Goal: Transaction & Acquisition: Download file/media

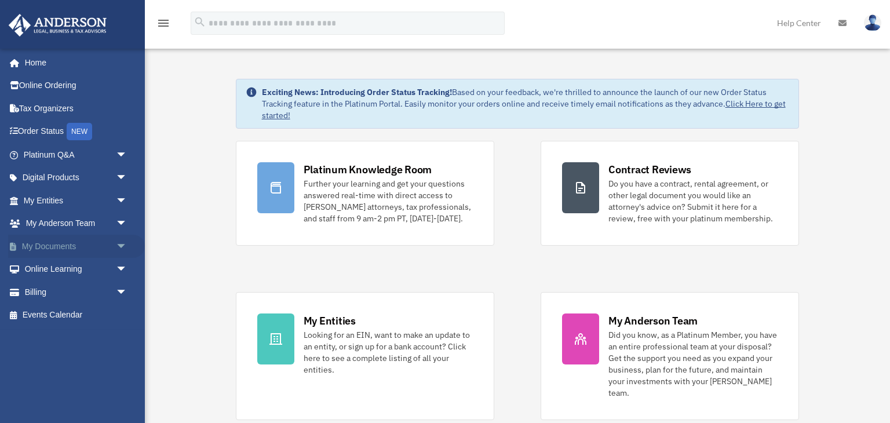
click at [106, 244] on link "My Documents arrow_drop_down" at bounding box center [76, 246] width 137 height 23
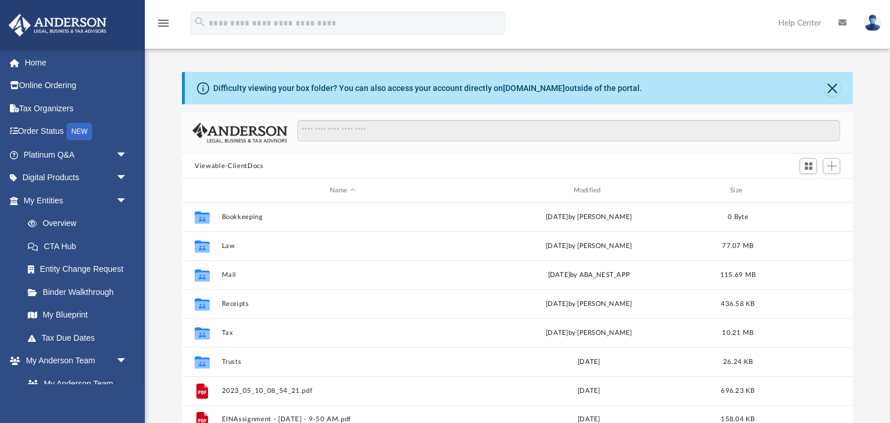
scroll to position [263, 670]
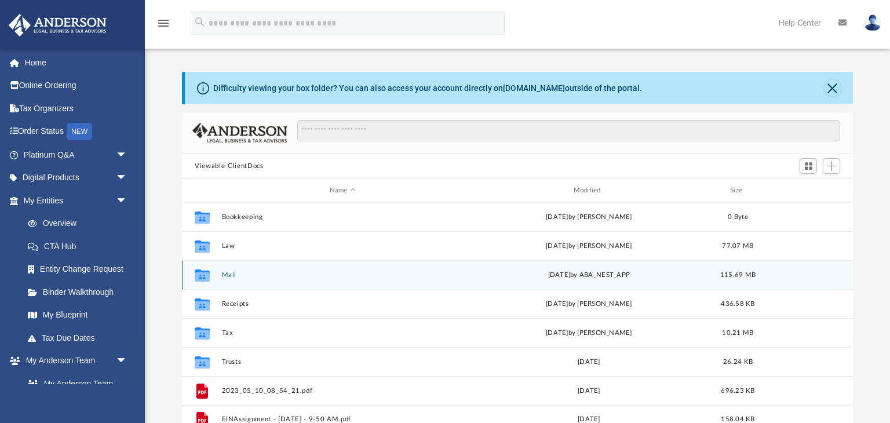
click at [226, 272] on button "Mail" at bounding box center [343, 275] width 242 height 8
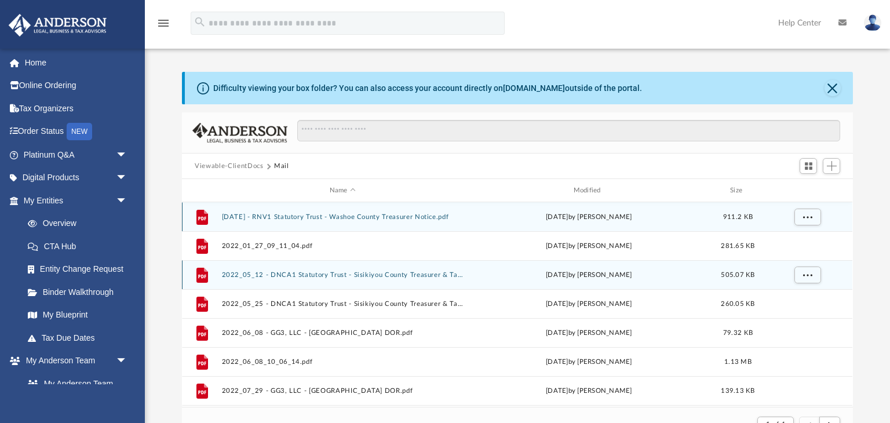
scroll to position [227, 670]
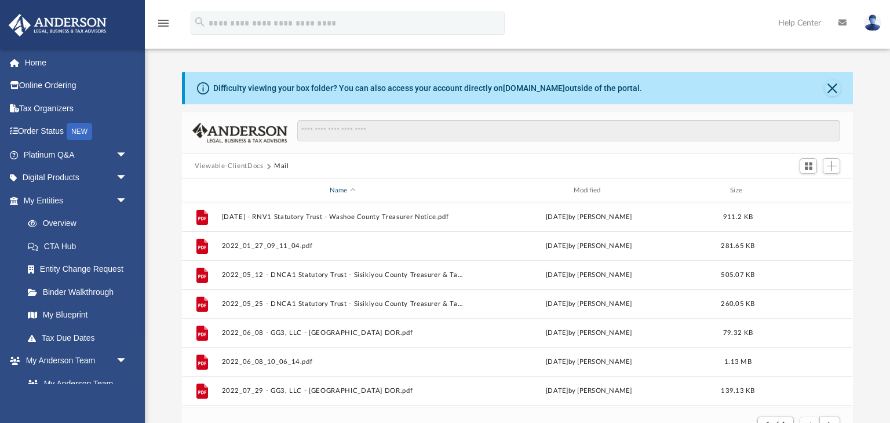
click at [342, 187] on div "Name" at bounding box center [342, 190] width 242 height 10
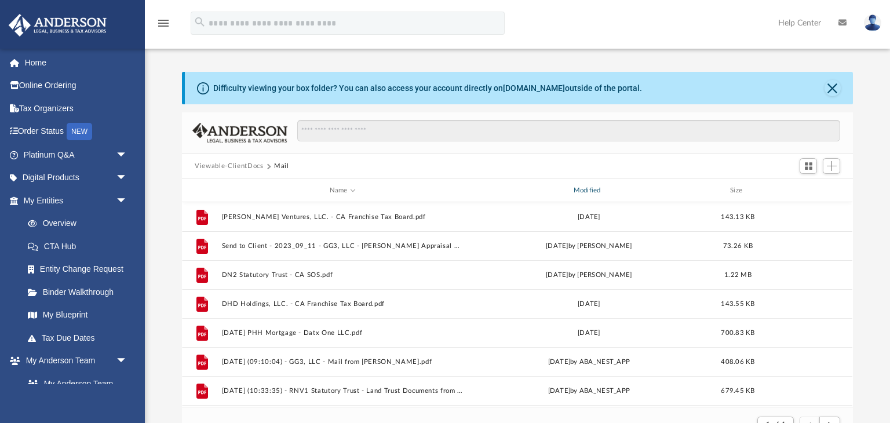
click at [589, 191] on div "Modified" at bounding box center [589, 190] width 242 height 10
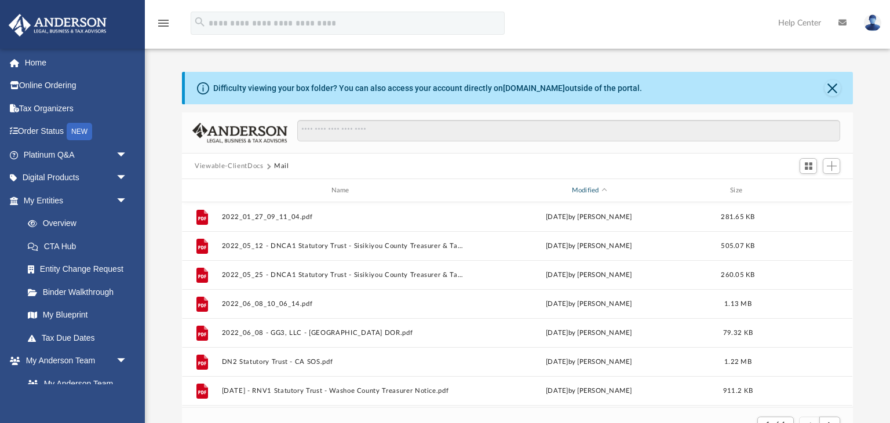
click at [595, 191] on div "Modified" at bounding box center [589, 190] width 242 height 10
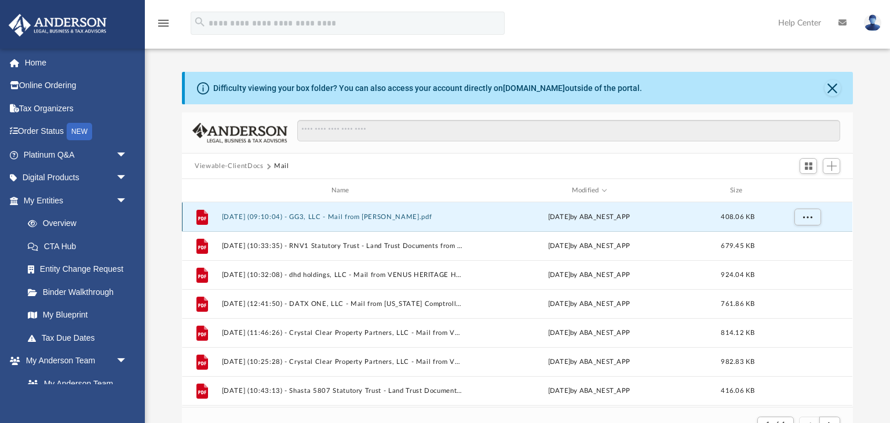
click at [381, 219] on button "[DATE] (09:10:04) - GG3, LLC - Mail from [PERSON_NAME].pdf" at bounding box center [343, 217] width 242 height 8
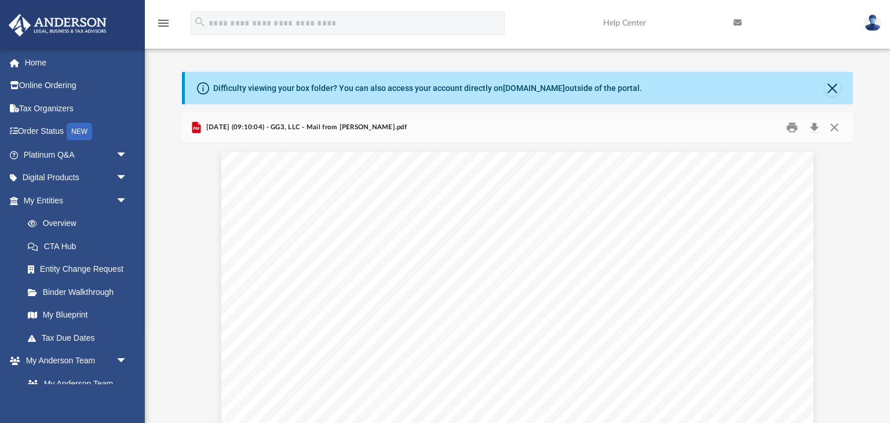
scroll to position [1, 0]
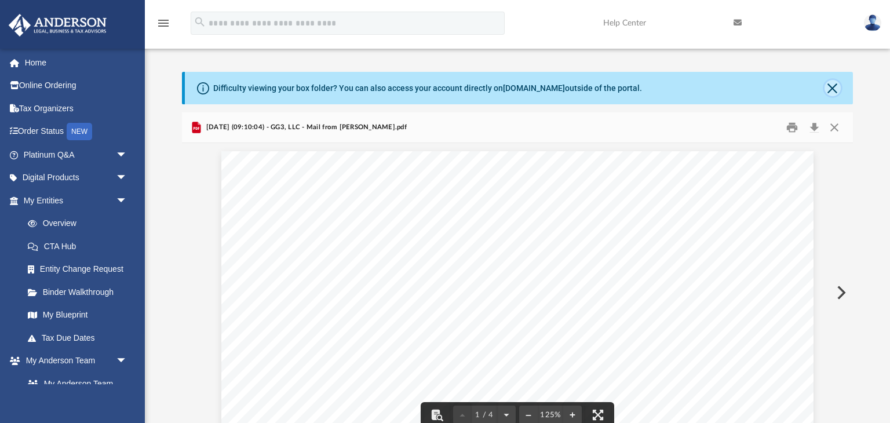
click at [833, 86] on button "Close" at bounding box center [832, 88] width 16 height 16
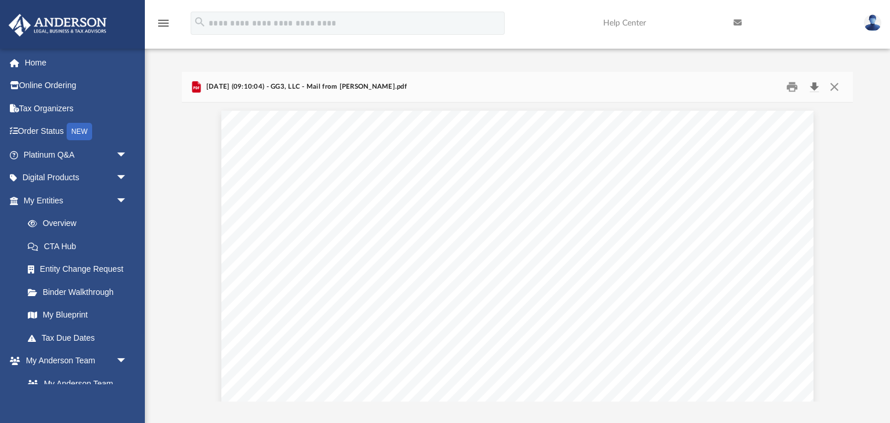
click at [817, 86] on button "Download" at bounding box center [814, 87] width 21 height 18
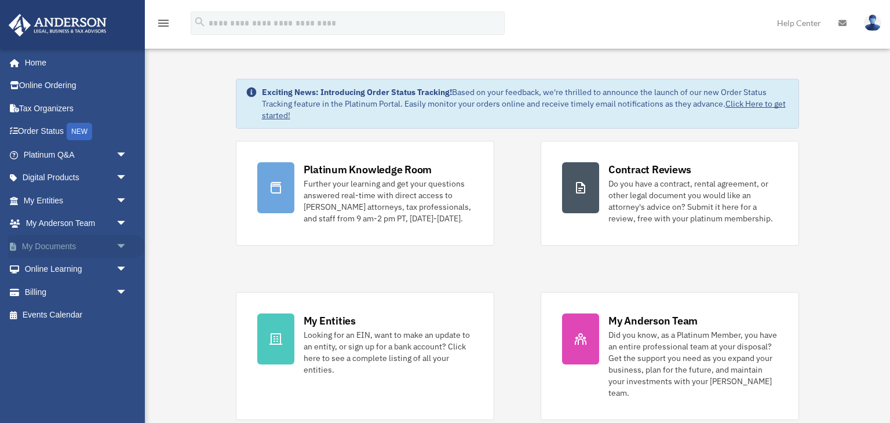
click at [68, 250] on link "My Documents arrow_drop_down" at bounding box center [76, 246] width 137 height 23
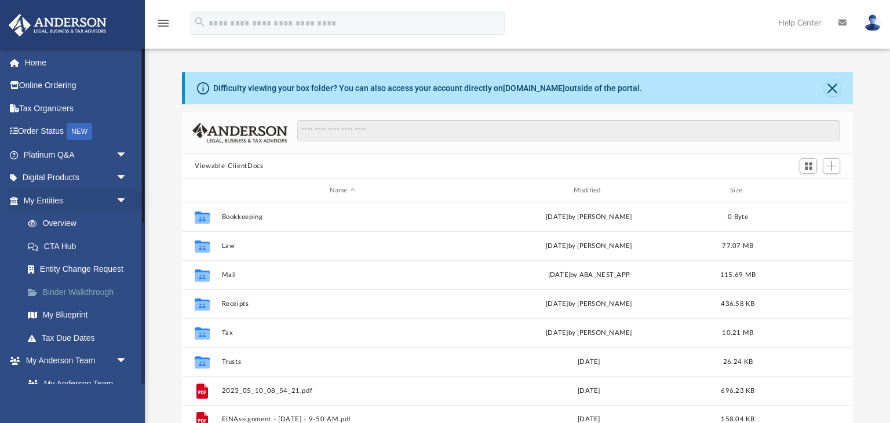
scroll to position [263, 670]
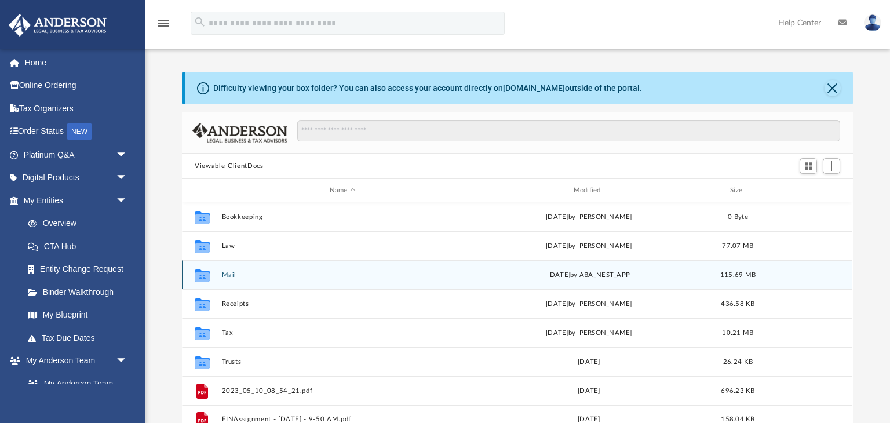
click at [233, 272] on button "Mail" at bounding box center [343, 275] width 242 height 8
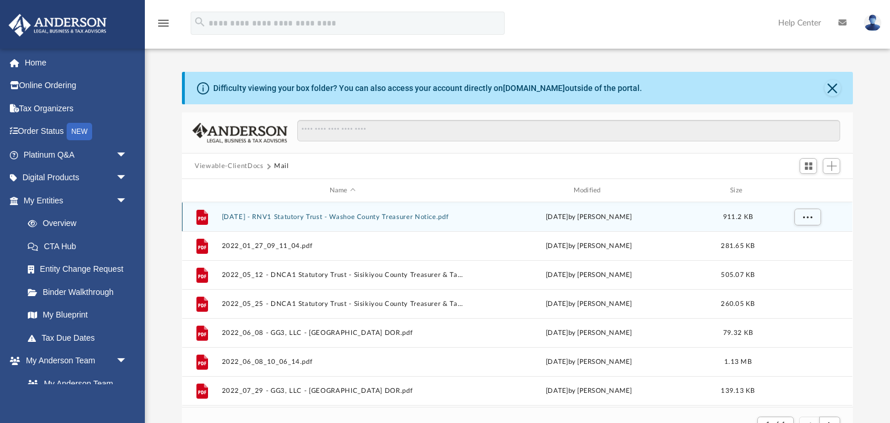
scroll to position [227, 670]
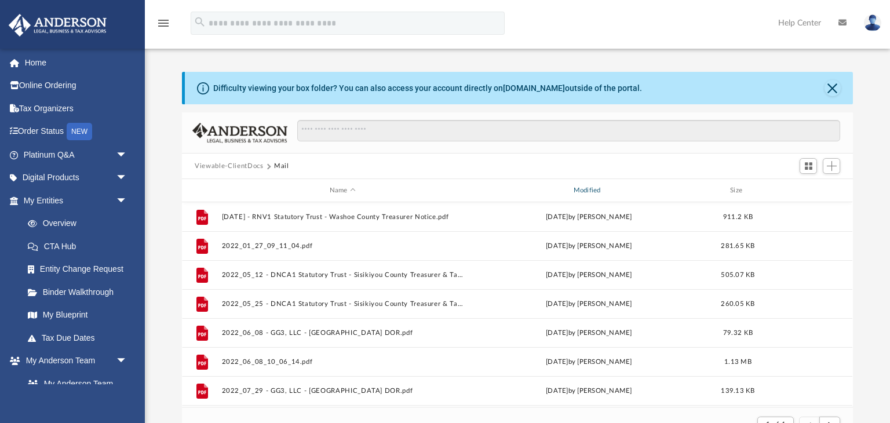
click at [593, 188] on div "Modified" at bounding box center [589, 190] width 242 height 10
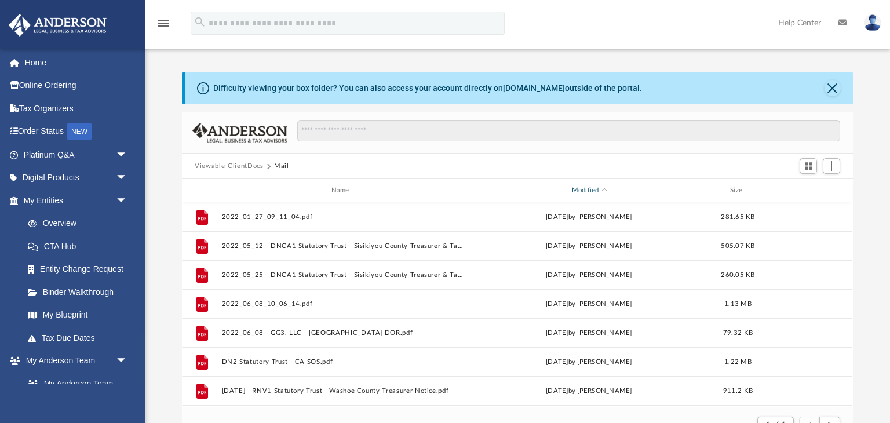
click at [592, 189] on div "Modified" at bounding box center [589, 190] width 242 height 10
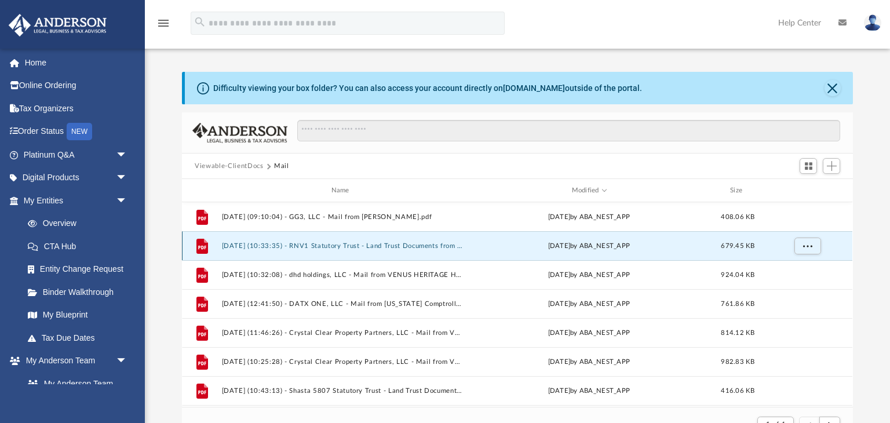
click at [430, 243] on button "[DATE] (10:33:35) - RNV1 Statutory Trust - Land Trust Documents from [PERSON_NA…" at bounding box center [343, 246] width 242 height 8
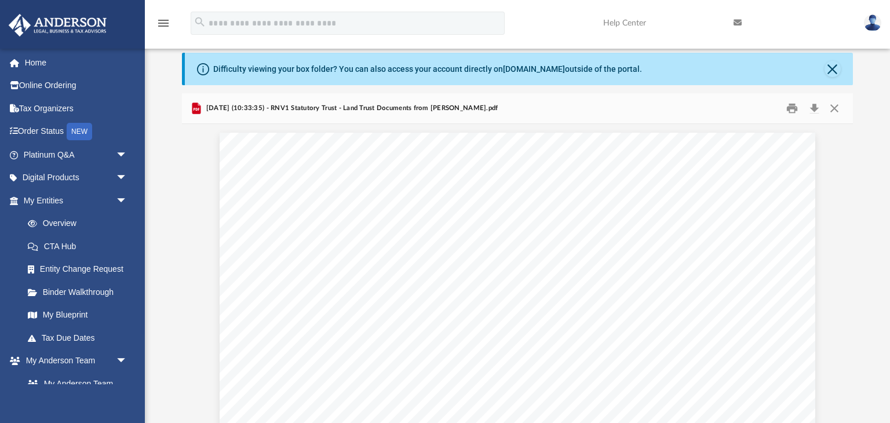
scroll to position [0, 0]
